Goal: Answer question/provide support

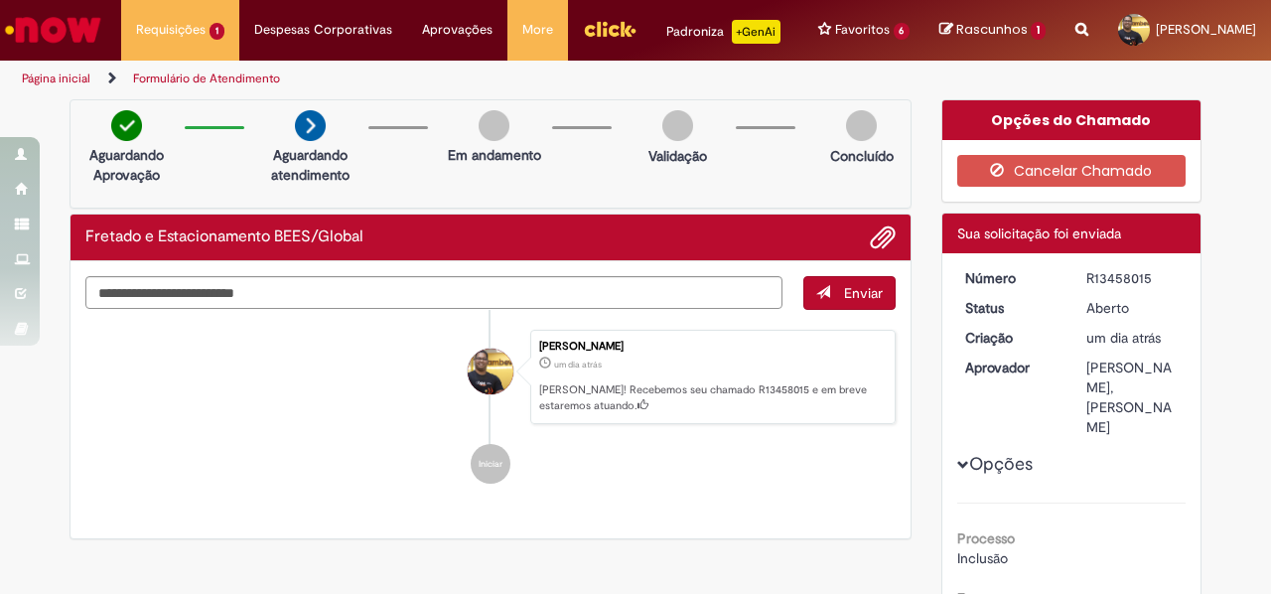
click at [1160, 321] on div "Opções Processo Inclusão Empresa Ambev Global Tech Opção de Transporte Estacion…" at bounding box center [1072, 527] width 229 height 518
click at [62, 46] on img "Ir para a Homepage" at bounding box center [53, 30] width 102 height 40
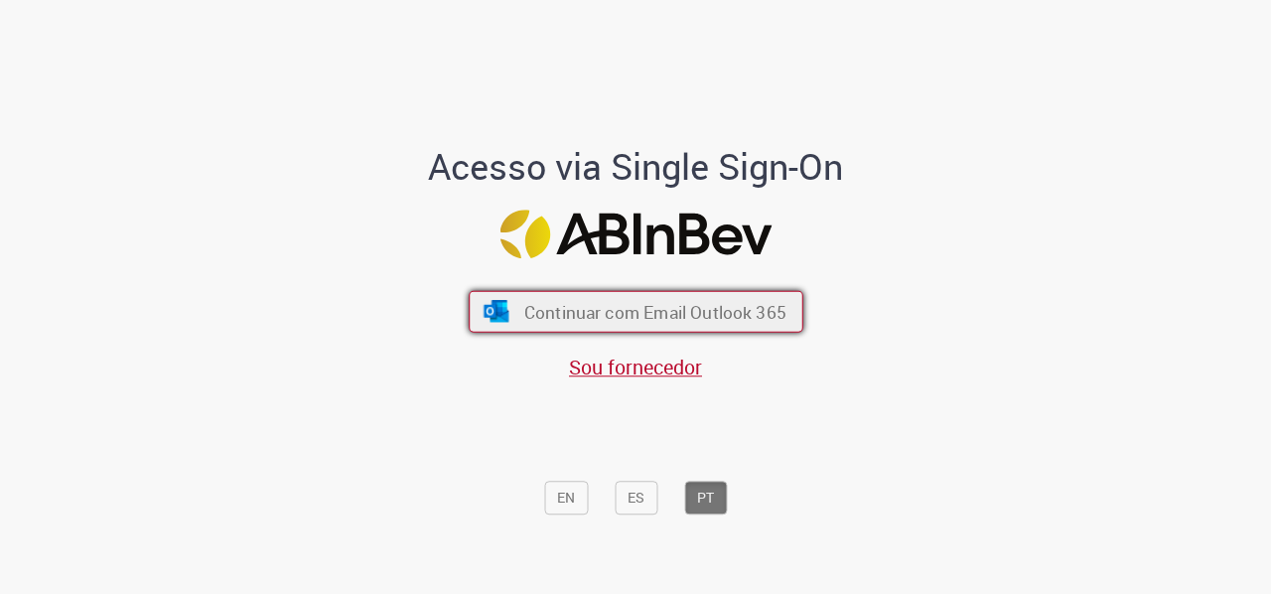
click at [553, 311] on span "Continuar com Email Outlook 365" at bounding box center [654, 312] width 262 height 23
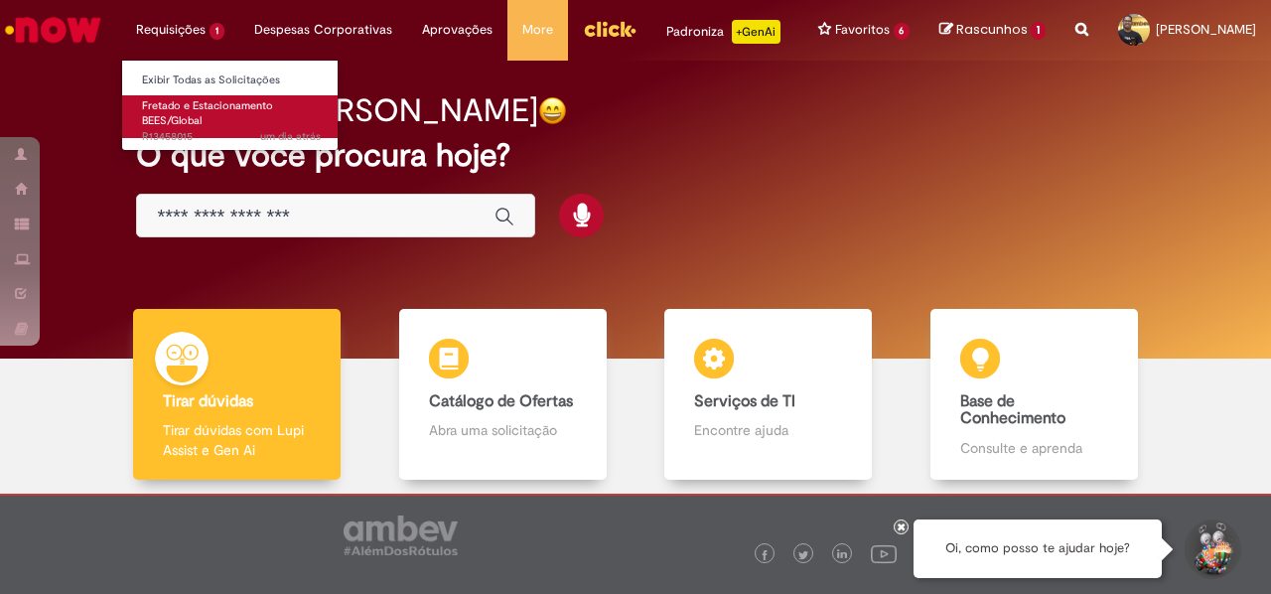
click at [199, 129] on span "um dia atrás um dia atrás R13458015" at bounding box center [231, 137] width 179 height 16
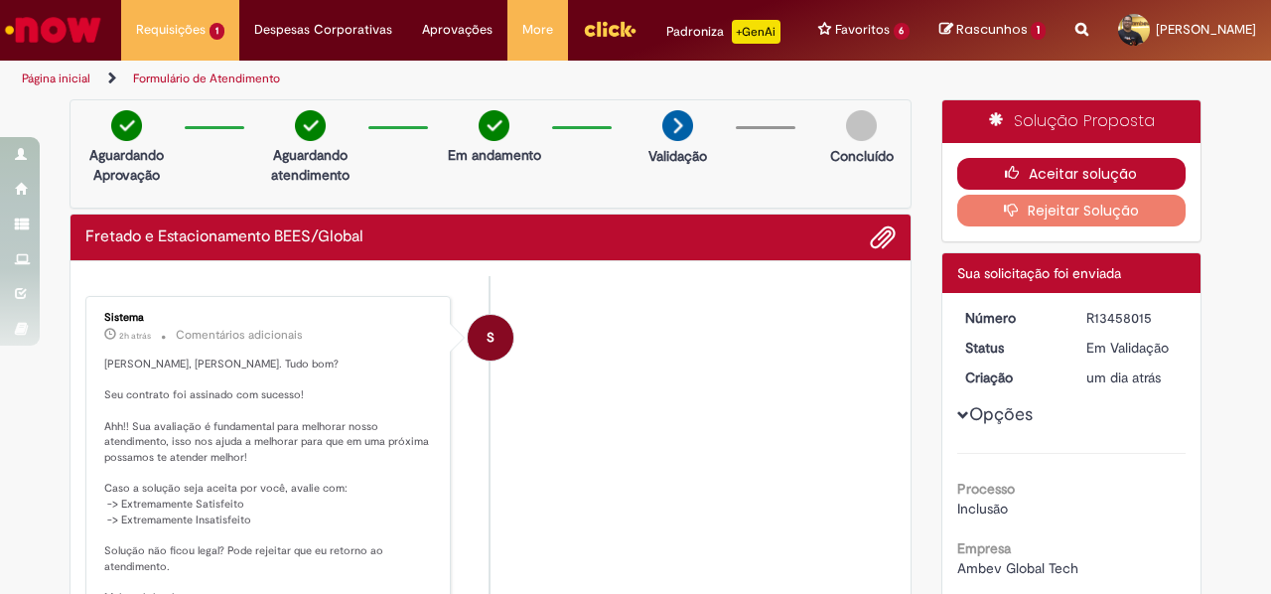
click at [1047, 176] on button "Aceitar solução" at bounding box center [1072, 174] width 229 height 32
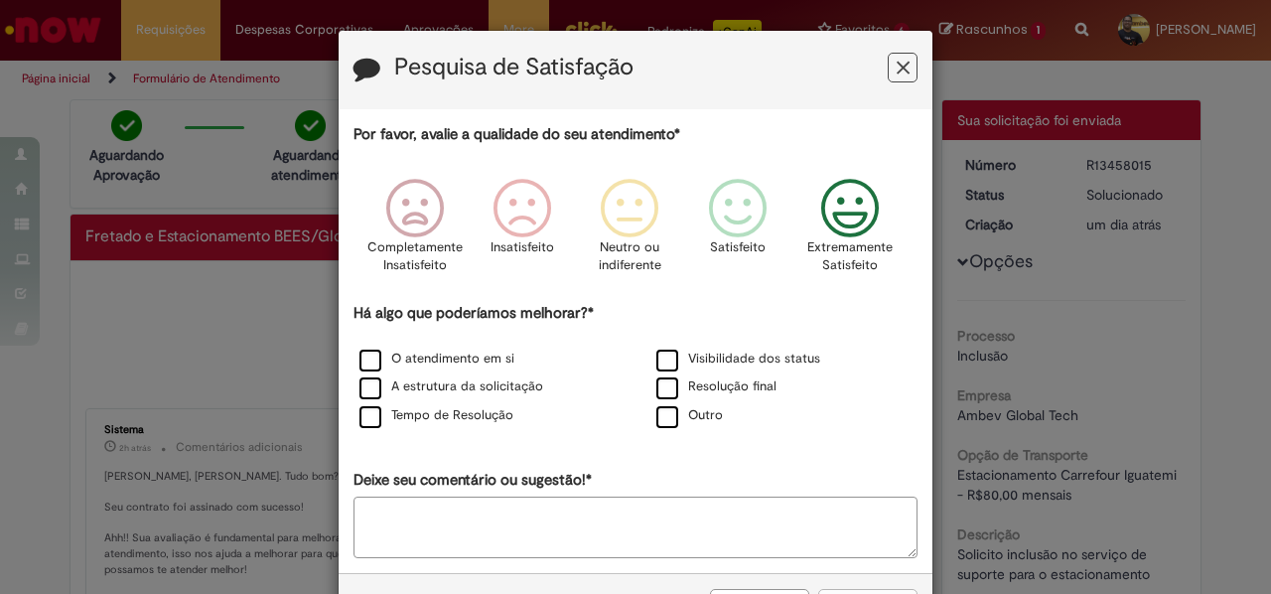
click at [859, 221] on icon "Feedback" at bounding box center [850, 209] width 74 height 60
click at [665, 369] on label "Visibilidade dos status" at bounding box center [739, 359] width 164 height 19
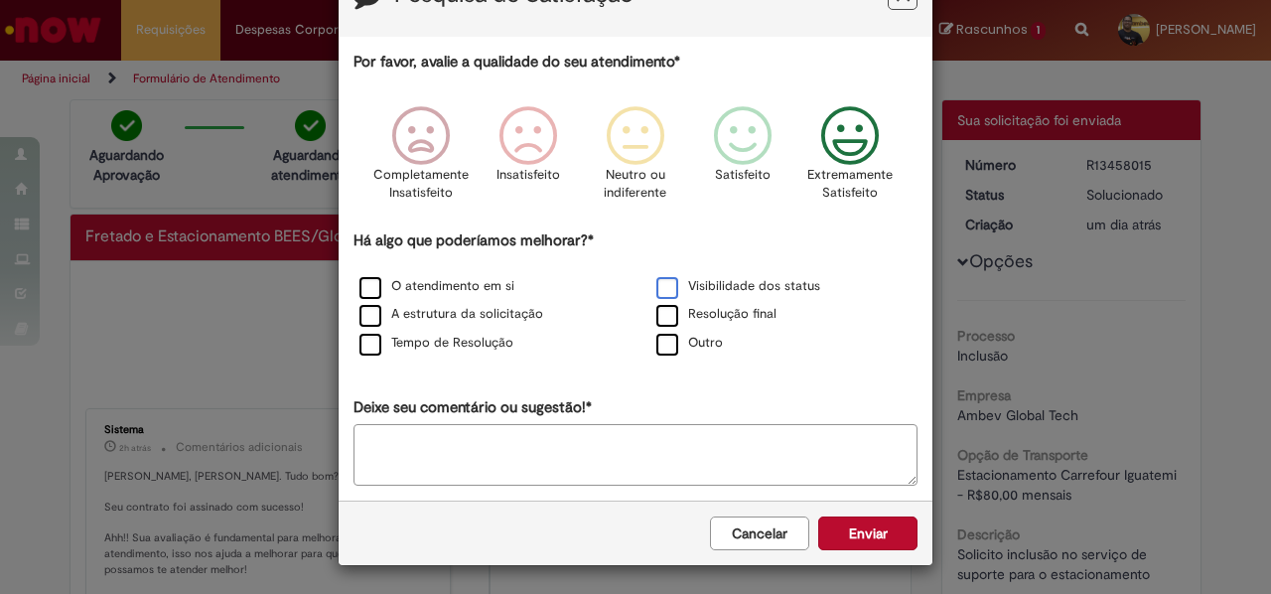
click at [657, 280] on label "Visibilidade dos status" at bounding box center [739, 286] width 164 height 19
click at [437, 311] on label "A estrutura da solicitação" at bounding box center [452, 314] width 184 height 19
click at [661, 340] on label "Outro" at bounding box center [690, 343] width 67 height 19
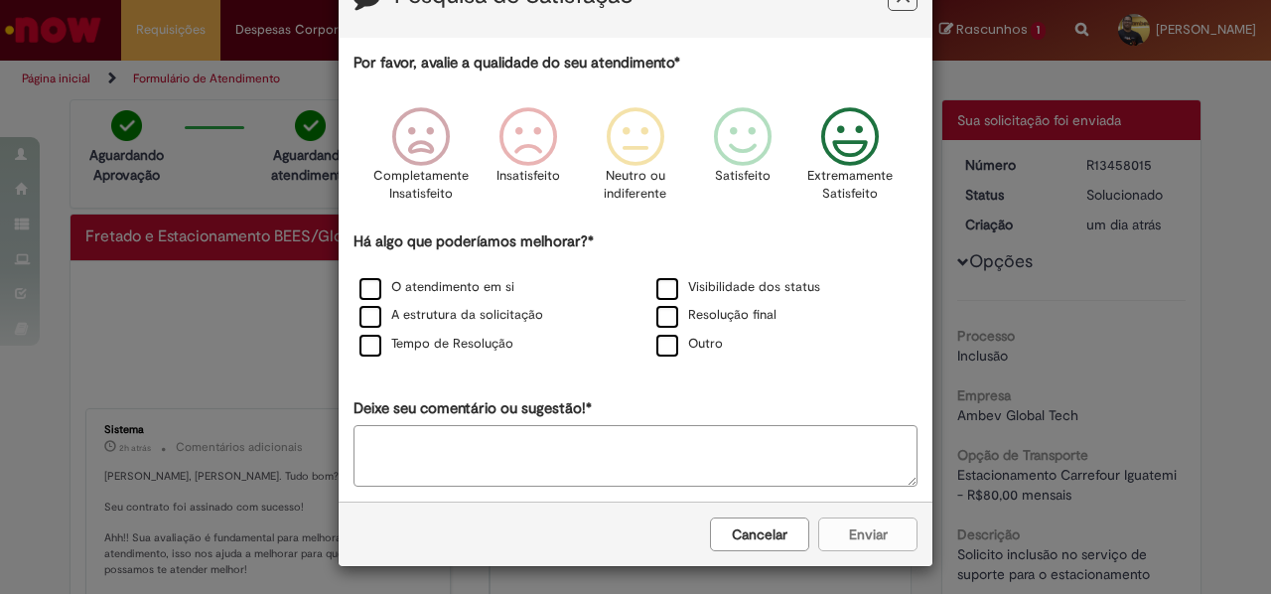
click at [747, 442] on textarea "Deixe seu comentário ou sugestão!*" at bounding box center [636, 456] width 564 height 62
type textarea "*"
click at [870, 535] on button "Enviar" at bounding box center [867, 534] width 99 height 34
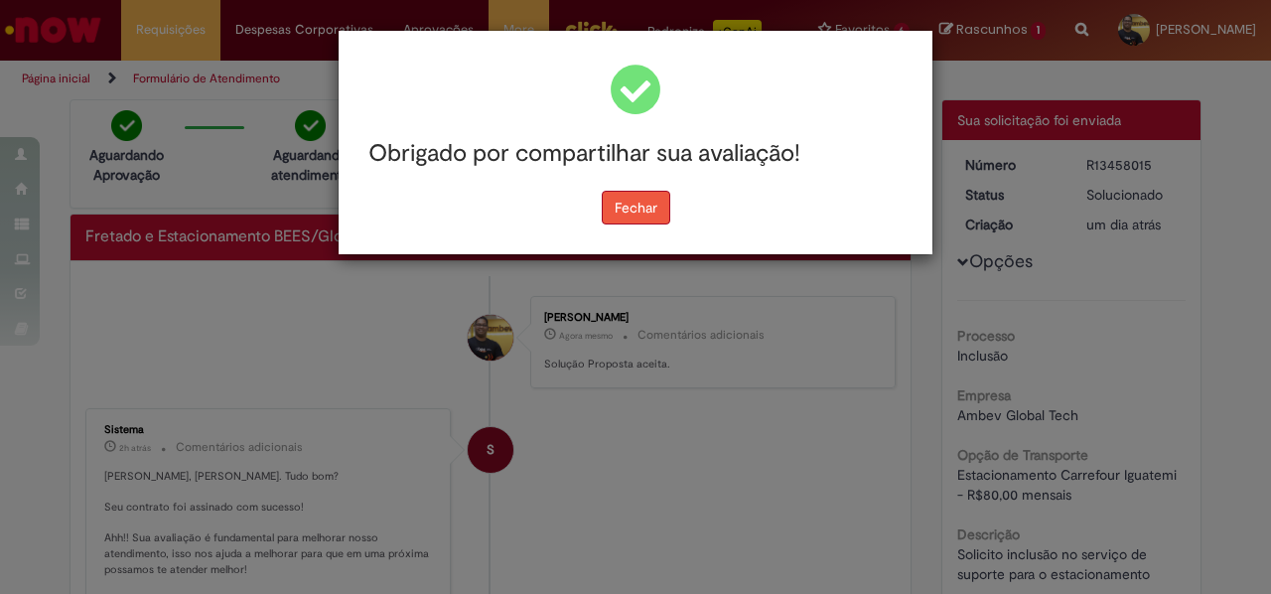
click at [636, 199] on button "Fechar" at bounding box center [636, 208] width 69 height 34
